Goal: Task Accomplishment & Management: Use online tool/utility

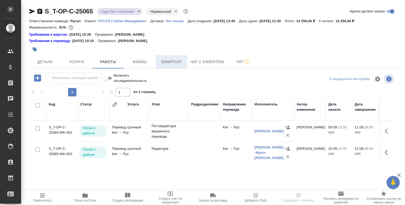
click at [168, 62] on span "Smartcat" at bounding box center [171, 62] width 25 height 7
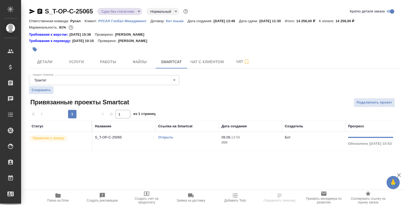
click at [128, 146] on td "S_T-OP-C-25065" at bounding box center [123, 141] width 63 height 18
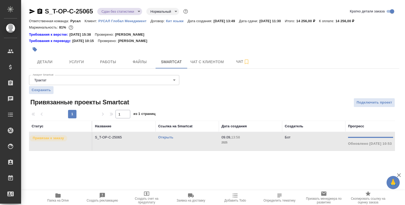
click at [128, 146] on td "S_T-OP-C-25065" at bounding box center [123, 141] width 63 height 18
click at [133, 143] on td "S_T-OP-C-25065" at bounding box center [123, 141] width 63 height 18
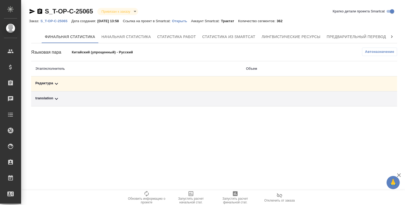
click at [63, 99] on div "translation" at bounding box center [136, 98] width 202 height 6
click at [63, 99] on div "translation" at bounding box center [94, 98] width 118 height 6
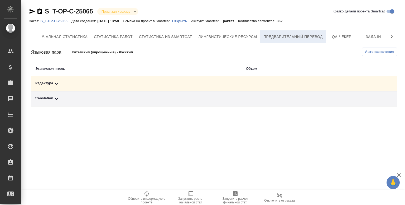
scroll to position [0, 66]
click at [298, 36] on span "Предварительный перевод" at bounding box center [290, 36] width 59 height 7
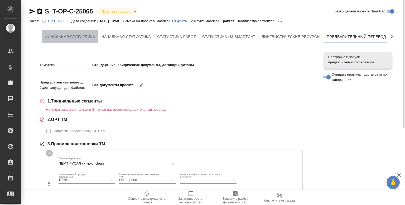
click at [71, 41] on button "Финальная статистика" at bounding box center [70, 36] width 57 height 13
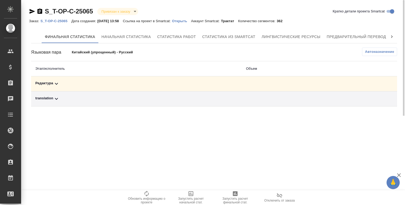
click at [64, 104] on td "translation" at bounding box center [136, 98] width 211 height 15
click at [57, 98] on icon at bounding box center [56, 99] width 3 height 2
click at [65, 117] on p "[PERSON_NAME]" at bounding box center [49, 117] width 29 height 4
click at [50, 21] on p "S_T-OP-C-25065" at bounding box center [55, 21] width 31 height 4
click at [61, 86] on div "Редактура" at bounding box center [94, 83] width 118 height 6
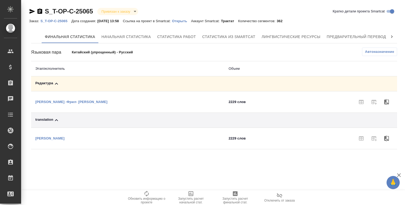
click at [61, 86] on div "Редактура" at bounding box center [127, 83] width 185 height 6
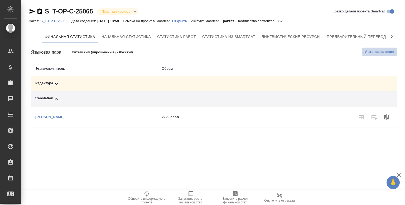
click at [379, 52] on span "Автоназначение" at bounding box center [379, 51] width 29 height 5
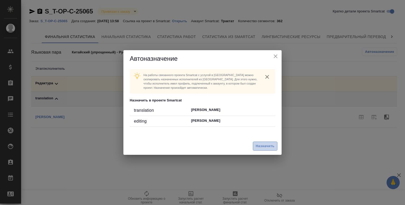
click at [266, 146] on span "Назначить" at bounding box center [265, 146] width 19 height 6
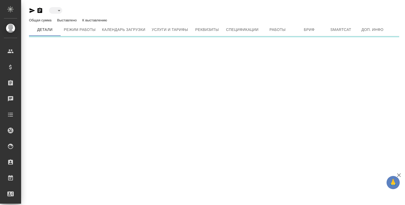
type input "active"
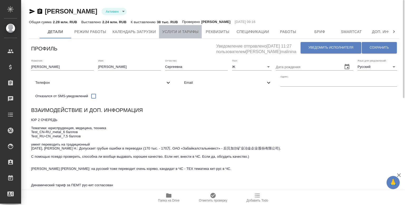
click at [174, 30] on span "Услуги и тарифы" at bounding box center [180, 31] width 36 height 7
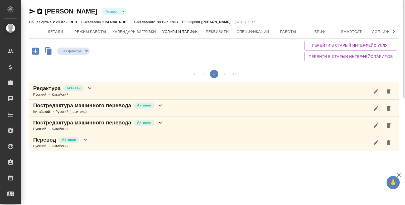
click at [84, 141] on icon at bounding box center [85, 139] width 6 height 6
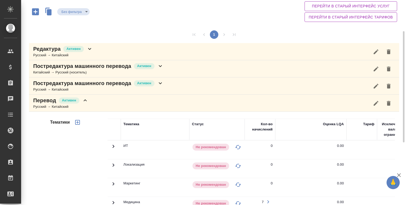
scroll to position [37, 0]
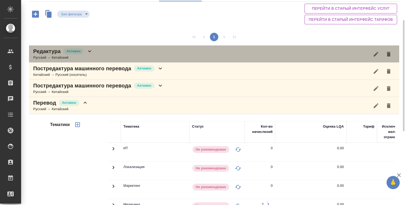
click at [88, 53] on icon at bounding box center [90, 51] width 6 height 6
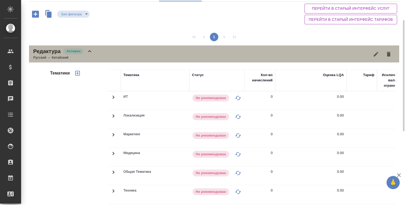
click at [88, 53] on icon at bounding box center [90, 51] width 6 height 6
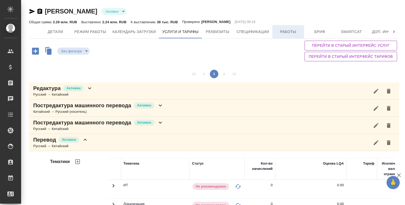
scroll to position [0, 42]
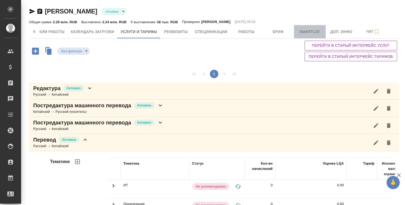
click at [309, 33] on span "Smartcat" at bounding box center [309, 31] width 25 height 7
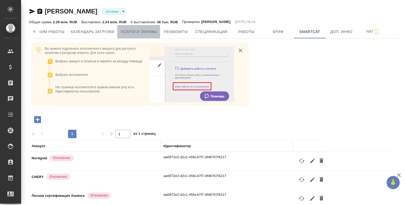
click at [139, 30] on span "Услуги и тарифы" at bounding box center [139, 31] width 36 height 7
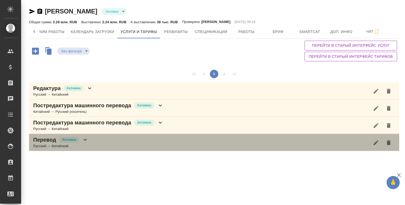
click at [78, 143] on div "Русский → Китайский" at bounding box center [60, 145] width 55 height 5
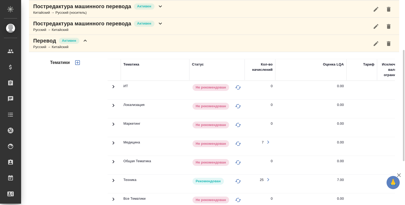
scroll to position [98, 0]
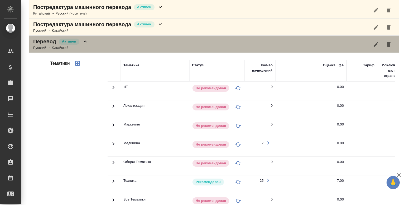
click at [84, 40] on icon at bounding box center [85, 41] width 6 height 6
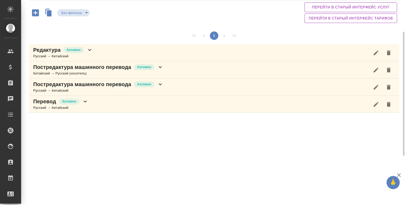
scroll to position [0, 0]
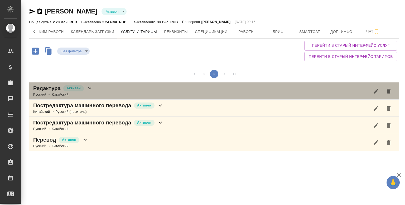
click at [90, 92] on div "Русский → Китайский" at bounding box center [63, 94] width 60 height 5
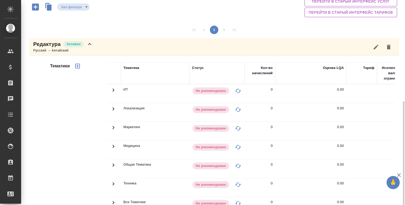
scroll to position [26, 0]
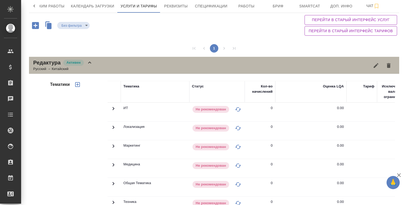
click at [90, 65] on icon at bounding box center [90, 62] width 6 height 6
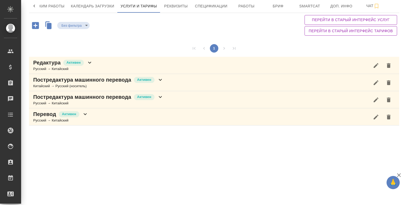
scroll to position [25, 0]
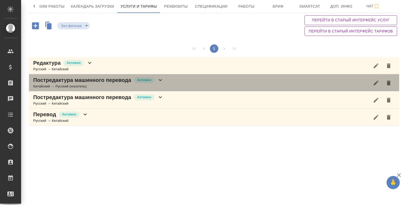
click at [170, 86] on div "Постредактура машинного перевода Активен Китайский → Русский (носитель)" at bounding box center [214, 82] width 370 height 17
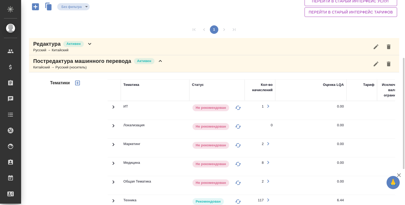
scroll to position [41, 0]
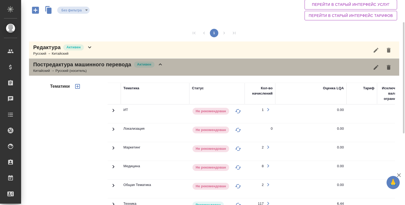
click at [165, 73] on div "Постредактура машинного перевода Активен Китайский → Русский (носитель)" at bounding box center [214, 67] width 370 height 17
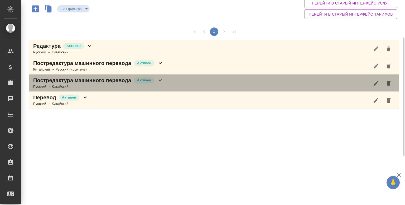
click at [164, 71] on div "Редактура Активен Русский → Китайский Постредактура машинного перевода Активен …" at bounding box center [214, 74] width 370 height 69
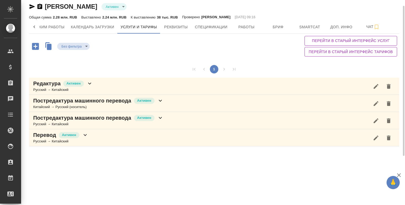
scroll to position [0, 0]
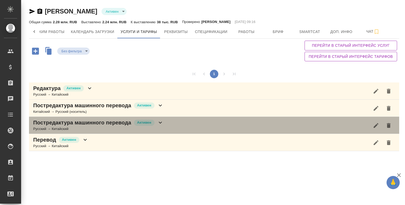
click at [161, 126] on div "Русский → Китайский" at bounding box center [98, 128] width 130 height 5
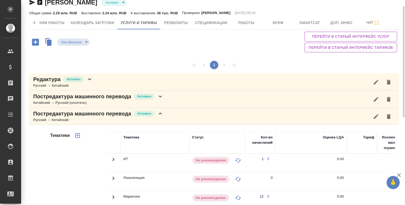
scroll to position [8, 0]
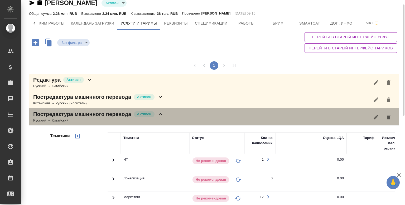
click at [161, 114] on icon at bounding box center [160, 114] width 6 height 6
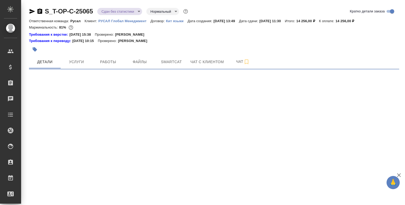
select select "RU"
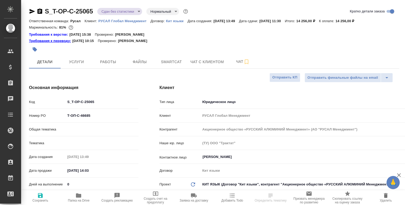
type textarea "x"
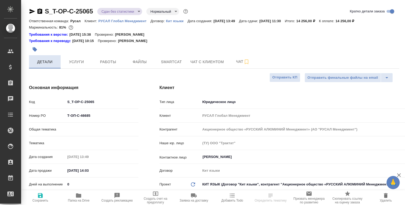
type textarea "x"
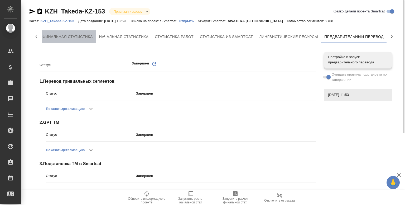
click at [65, 38] on span "Финальная статистика" at bounding box center [67, 36] width 50 height 7
